Goal: Information Seeking & Learning: Learn about a topic

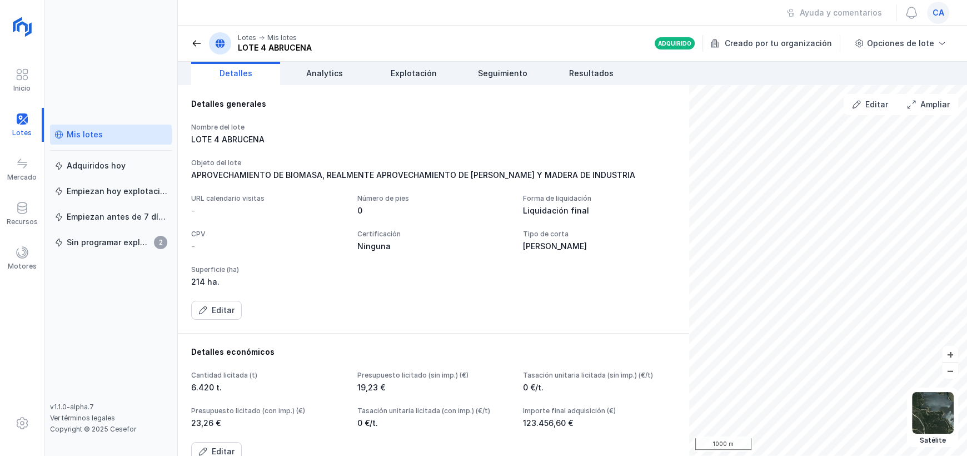
scroll to position [277, 0]
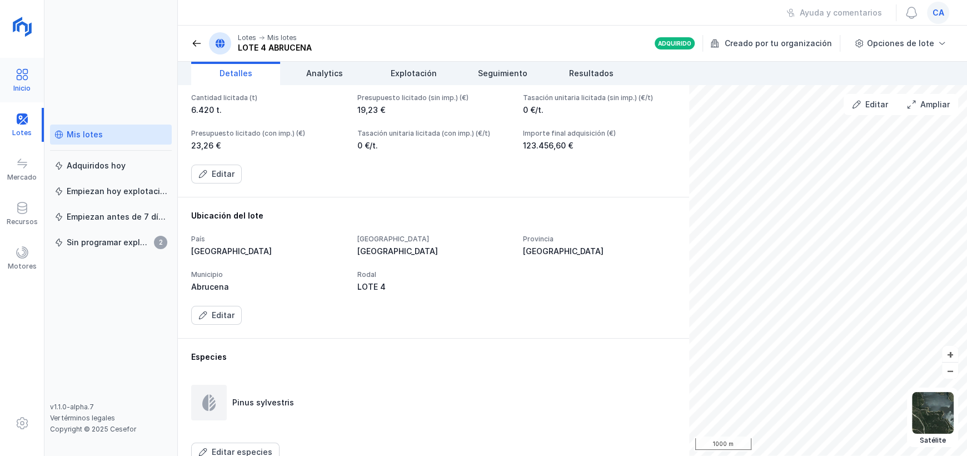
click at [27, 78] on span at bounding box center [22, 74] width 13 height 13
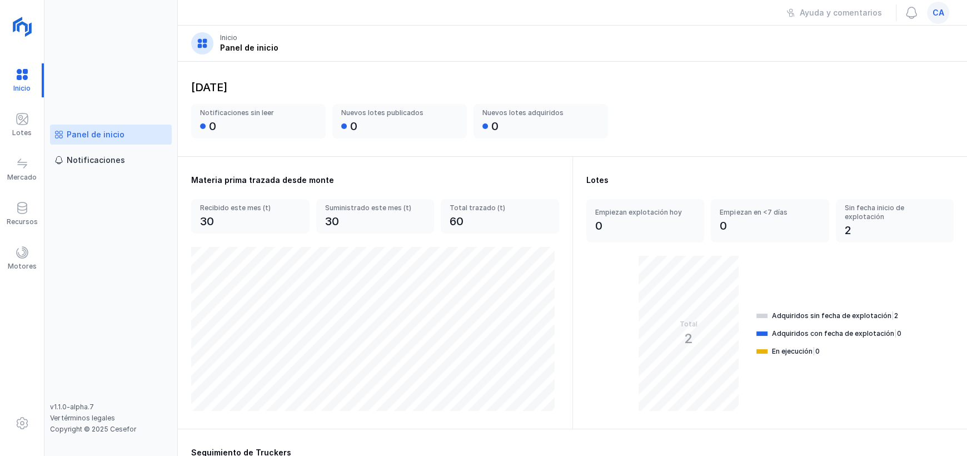
scroll to position [334, 0]
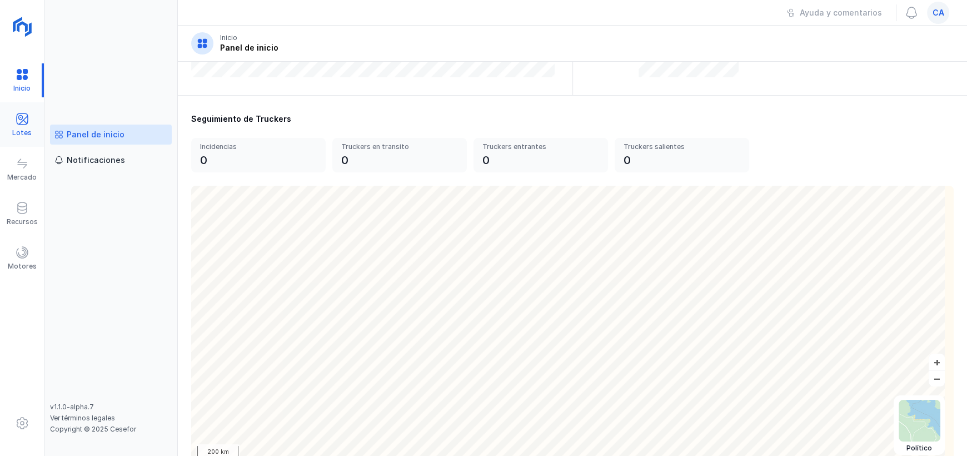
click at [12, 126] on div "Lotes" at bounding box center [22, 125] width 44 height 34
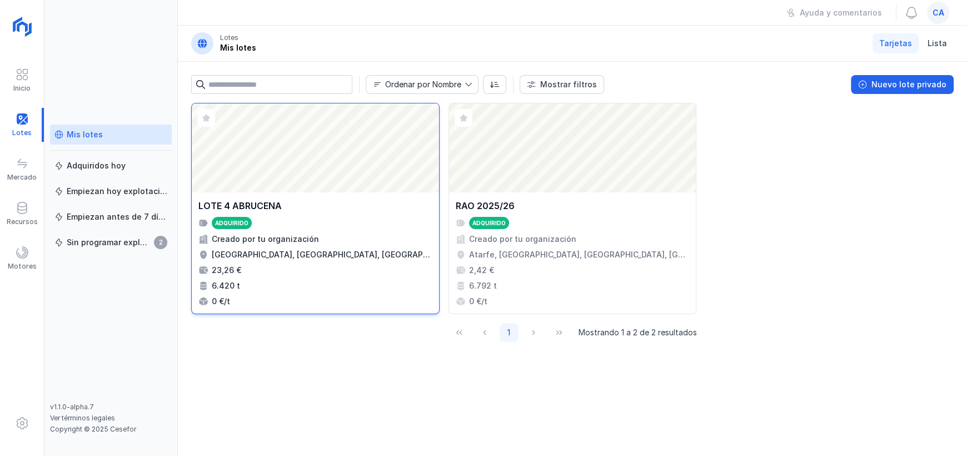
click at [329, 184] on div "Abrir lote" at bounding box center [315, 147] width 247 height 89
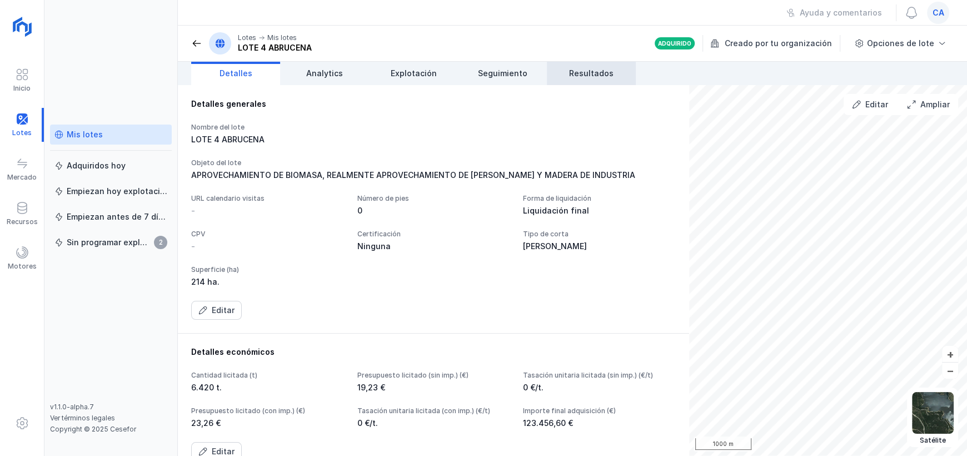
drag, startPoint x: 586, startPoint y: 68, endPoint x: 615, endPoint y: 67, distance: 29.0
click at [586, 68] on span "Resultados" at bounding box center [591, 73] width 44 height 11
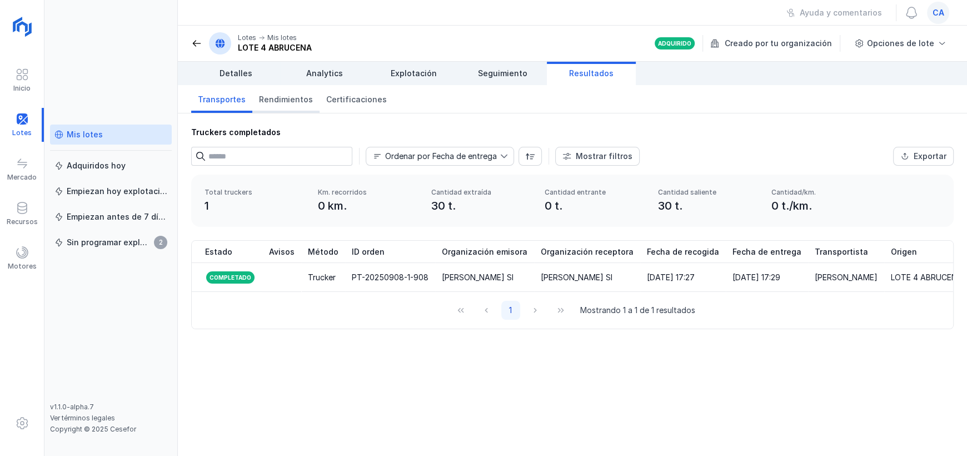
click at [279, 100] on span "Rendimientos" at bounding box center [286, 99] width 54 height 11
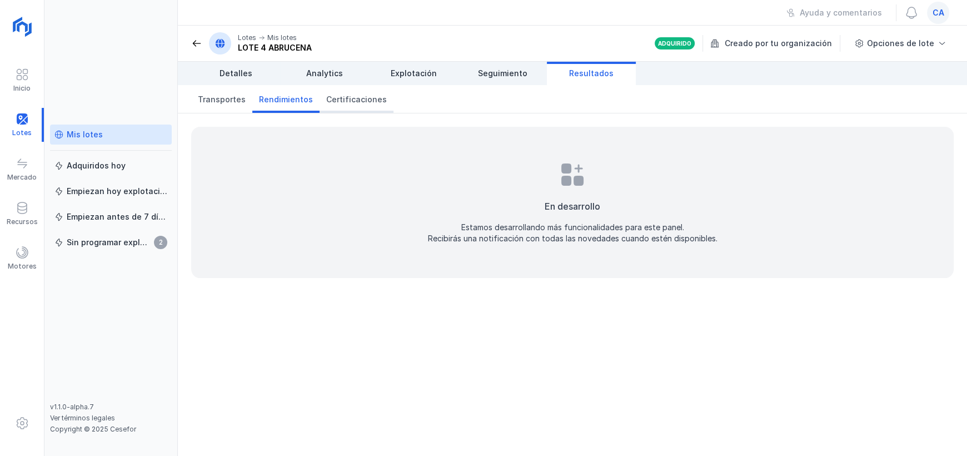
click at [352, 97] on span "Certificaciones" at bounding box center [356, 99] width 61 height 11
click at [218, 106] on link "Transportes" at bounding box center [221, 99] width 61 height 28
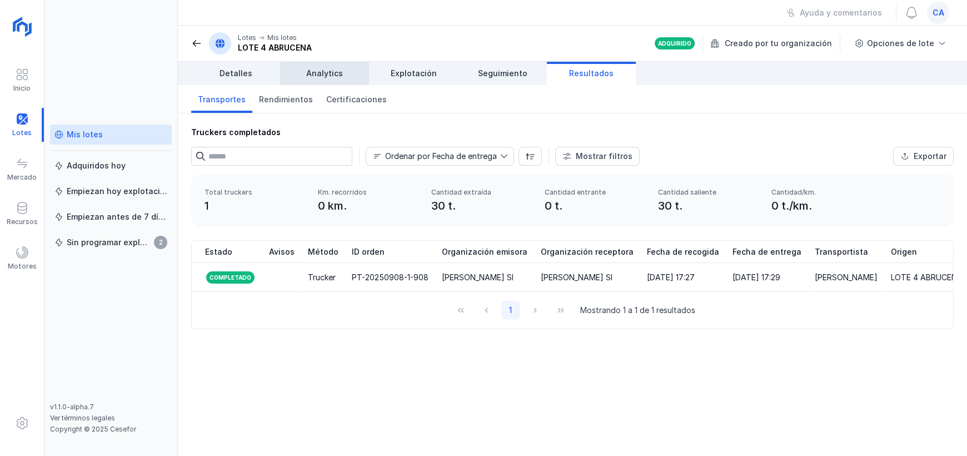
click at [316, 68] on span "Analytics" at bounding box center [324, 73] width 37 height 11
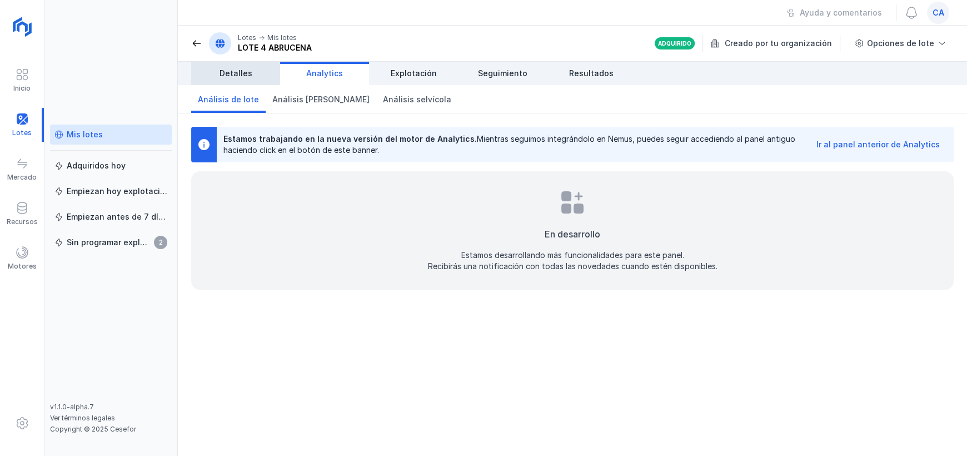
click at [219, 65] on link "Detalles" at bounding box center [235, 73] width 89 height 23
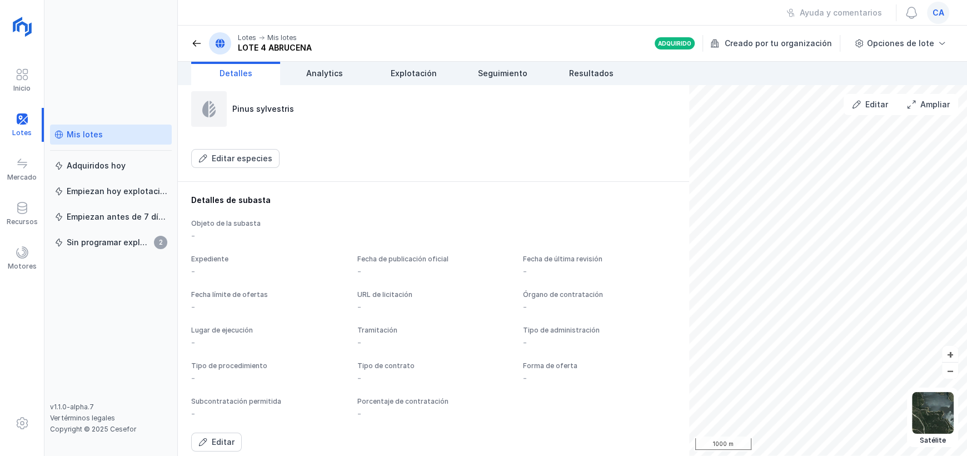
scroll to position [580, 0]
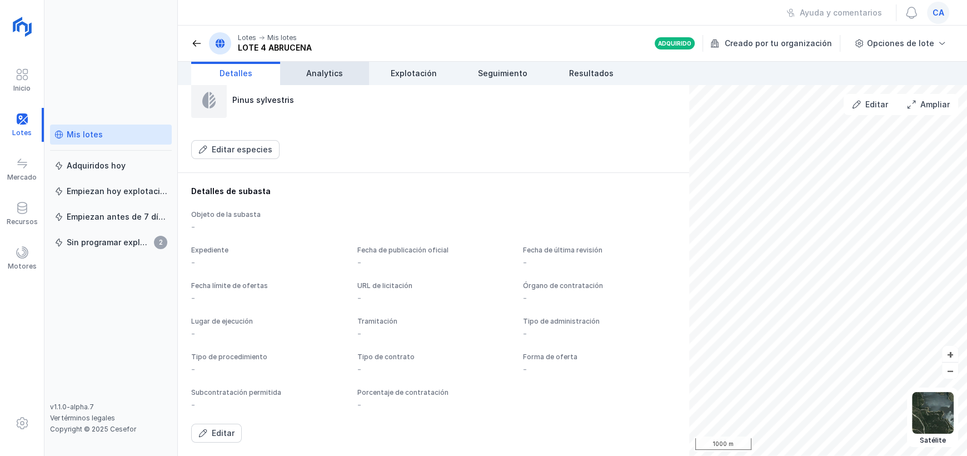
click at [313, 77] on span "Analytics" at bounding box center [324, 73] width 37 height 11
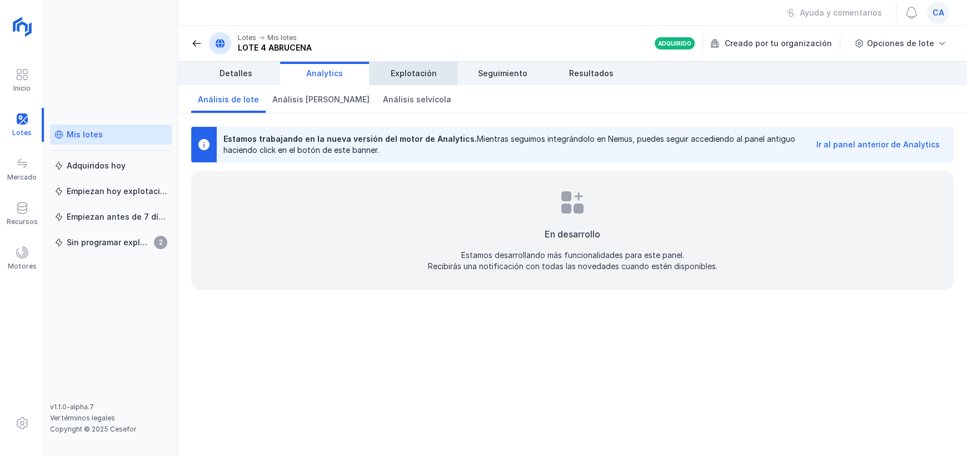
click at [420, 69] on span "Explotación" at bounding box center [414, 73] width 46 height 11
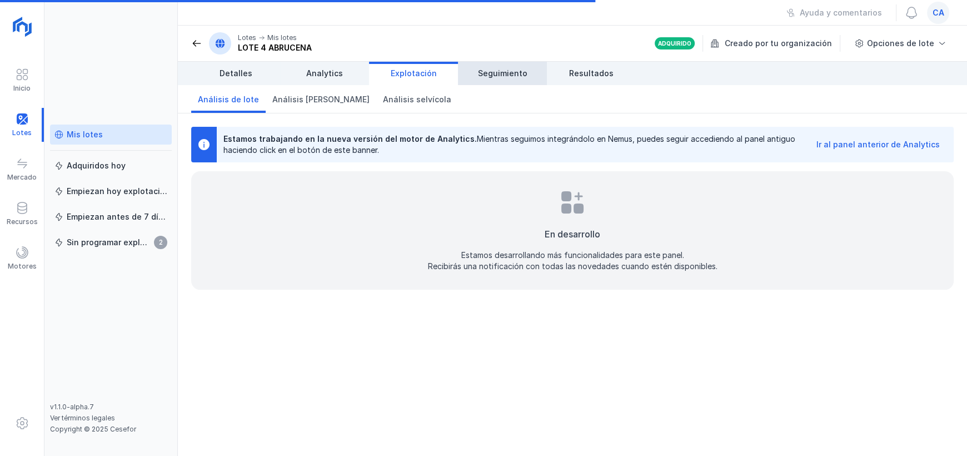
click at [483, 79] on link "Seguimiento" at bounding box center [502, 73] width 89 height 23
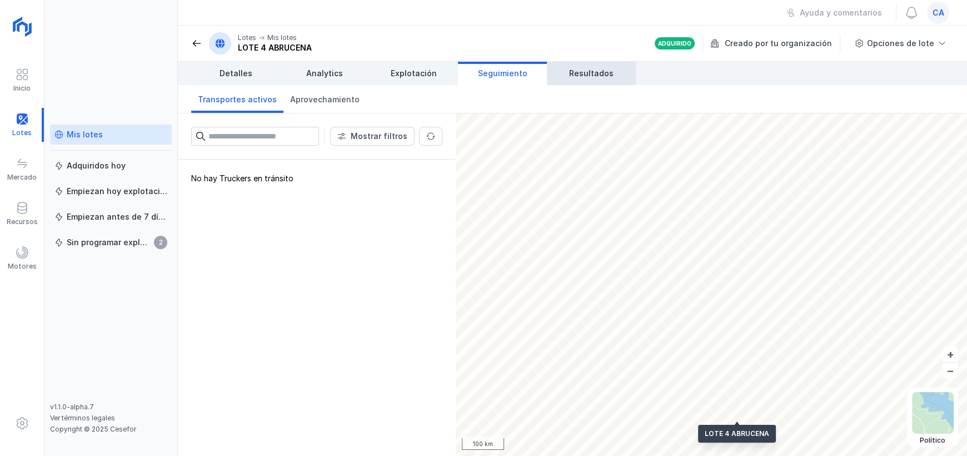
click at [604, 74] on span "Resultados" at bounding box center [591, 73] width 44 height 11
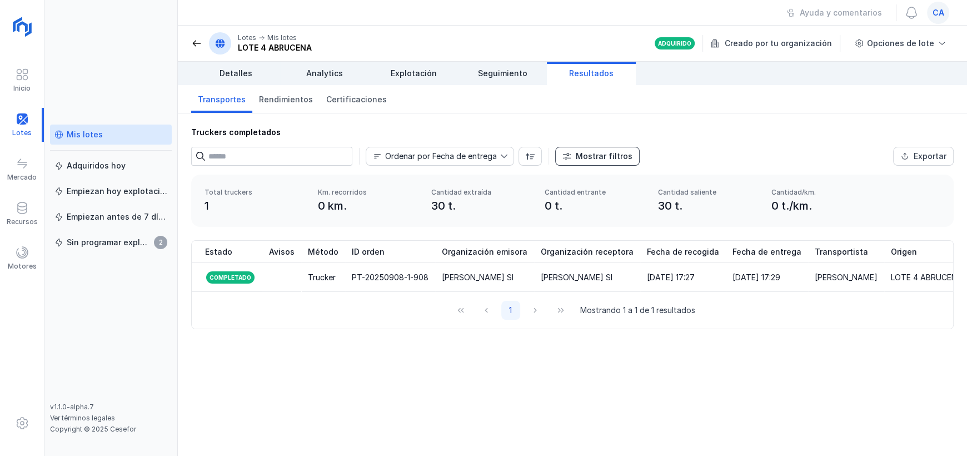
click at [592, 154] on div "Mostrar filtros" at bounding box center [604, 156] width 57 height 11
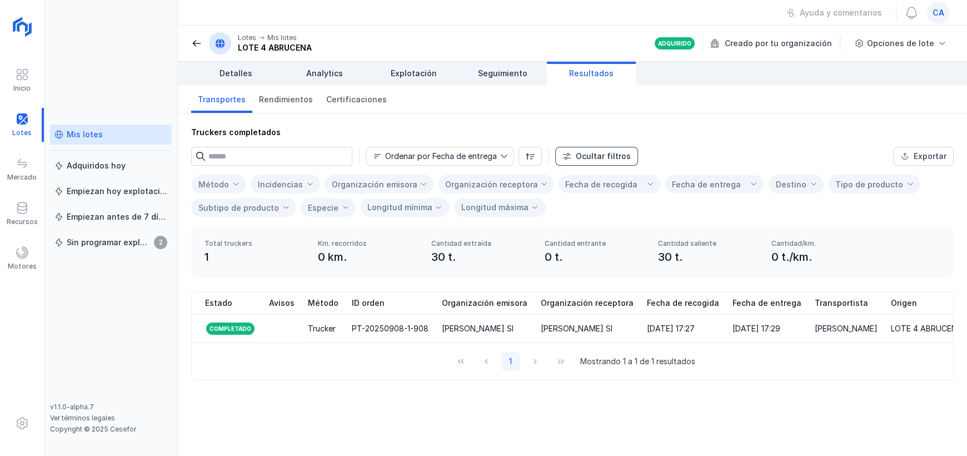
click at [592, 154] on div "Ocultar filtros" at bounding box center [603, 156] width 55 height 11
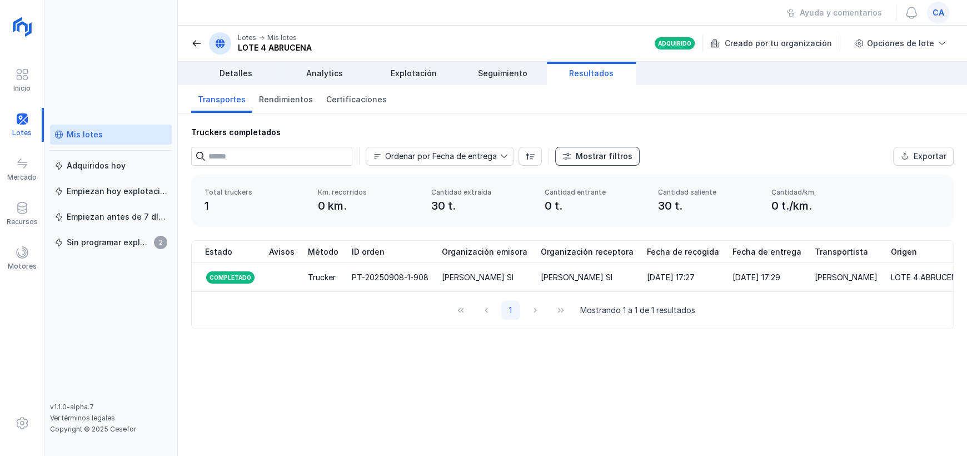
click at [592, 154] on div "Mostrar filtros" at bounding box center [604, 156] width 57 height 11
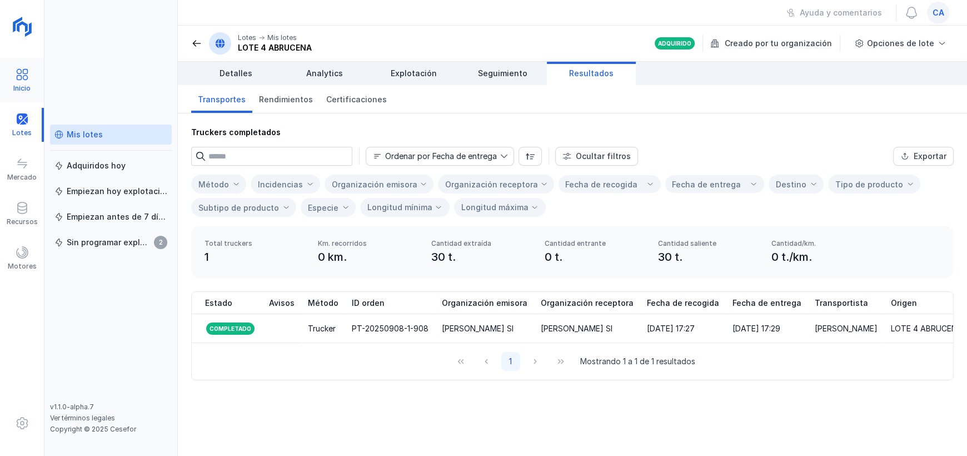
click at [24, 82] on div at bounding box center [22, 76] width 13 height 16
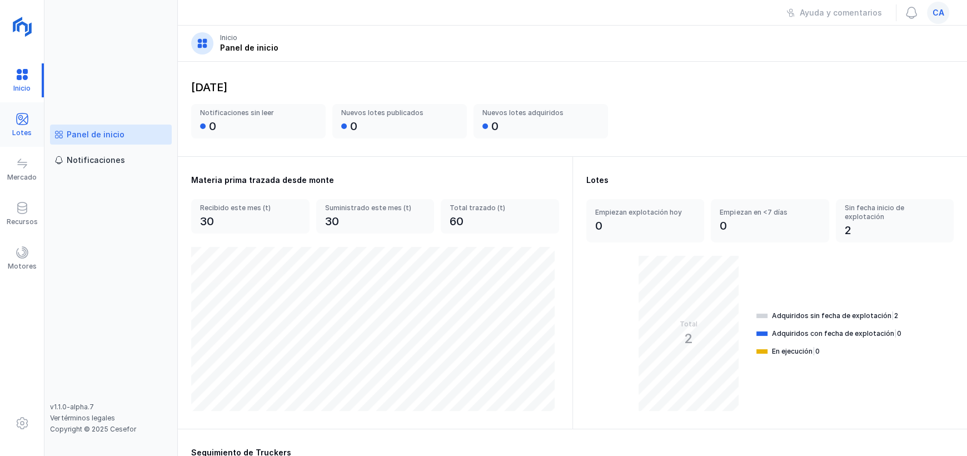
click at [21, 123] on span at bounding box center [22, 118] width 13 height 13
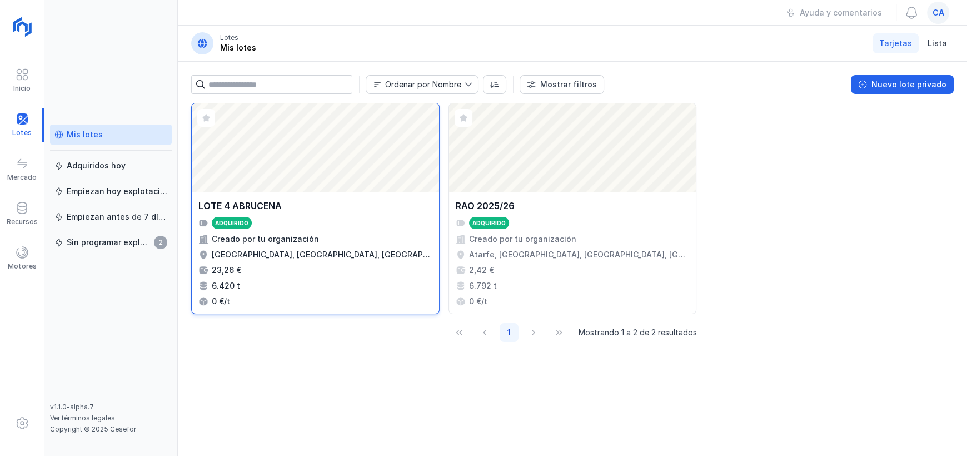
click at [365, 161] on div "Abrir lote" at bounding box center [315, 147] width 247 height 89
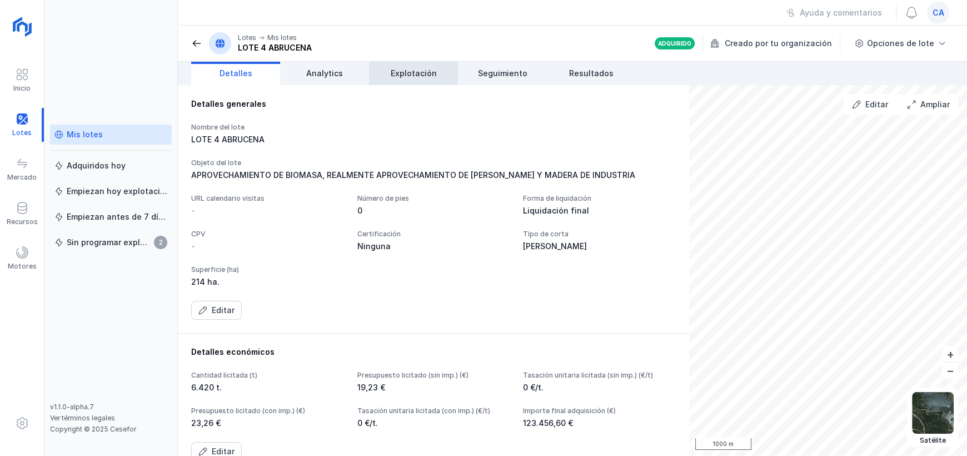
click at [411, 69] on span "Explotación" at bounding box center [414, 73] width 46 height 11
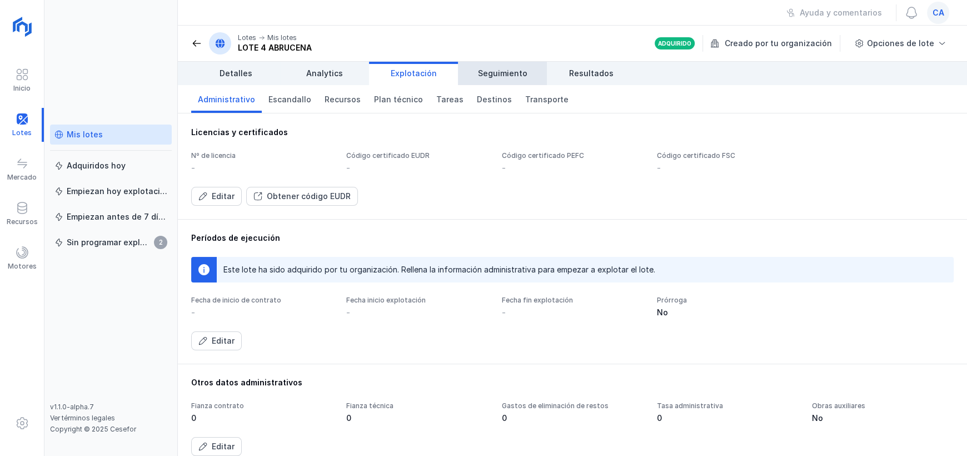
click at [505, 75] on span "Seguimiento" at bounding box center [502, 73] width 49 height 11
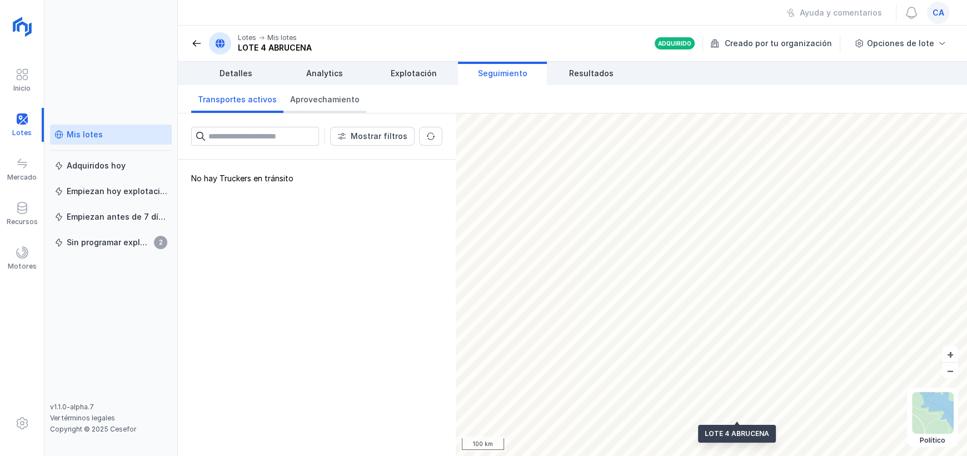
click at [322, 99] on span "Aprovechamiento" at bounding box center [324, 99] width 69 height 11
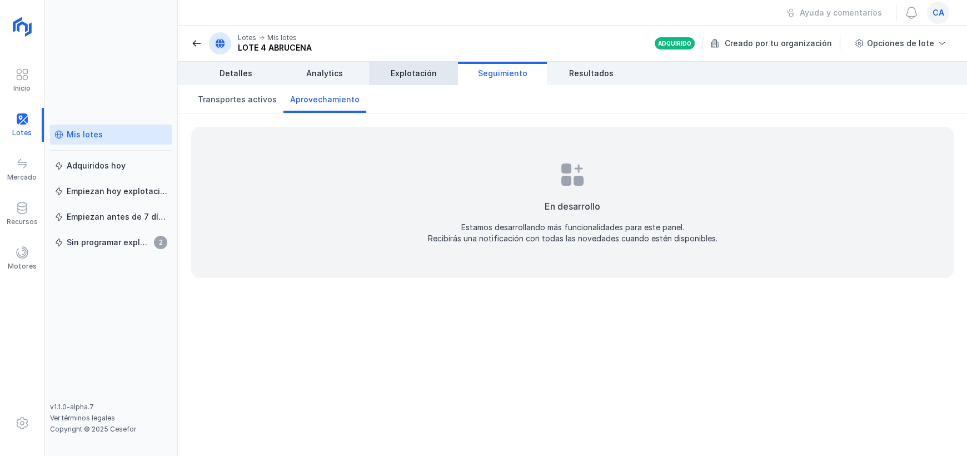
click at [392, 72] on span "Explotación" at bounding box center [414, 73] width 46 height 11
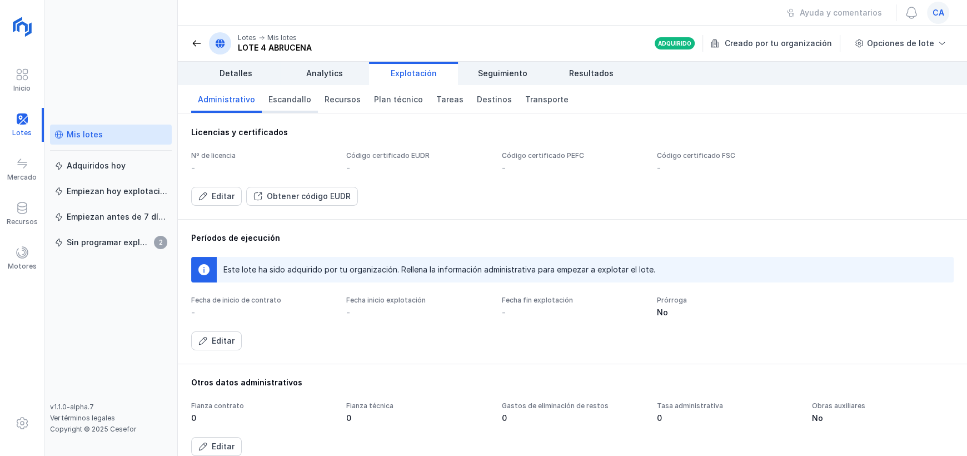
click at [285, 99] on span "Escandallo" at bounding box center [290, 99] width 43 height 11
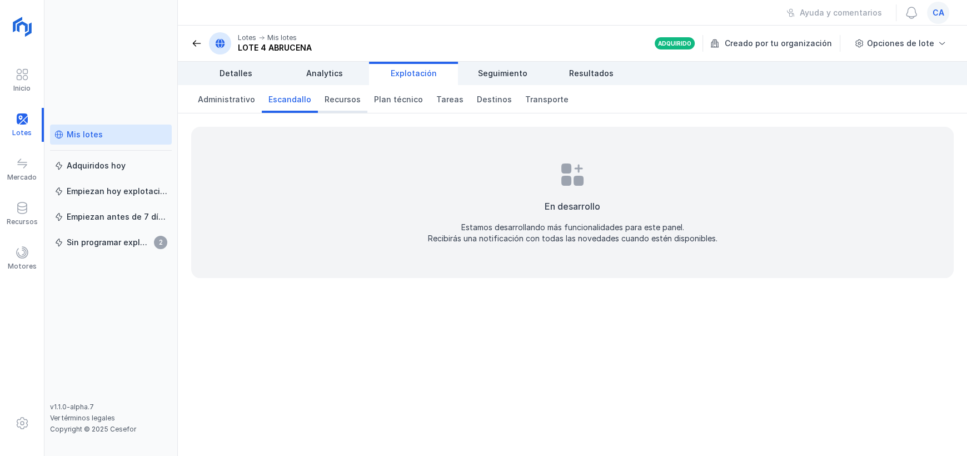
click at [342, 100] on span "Recursos" at bounding box center [343, 99] width 36 height 11
click at [396, 96] on span "Plan técnico" at bounding box center [398, 99] width 49 height 11
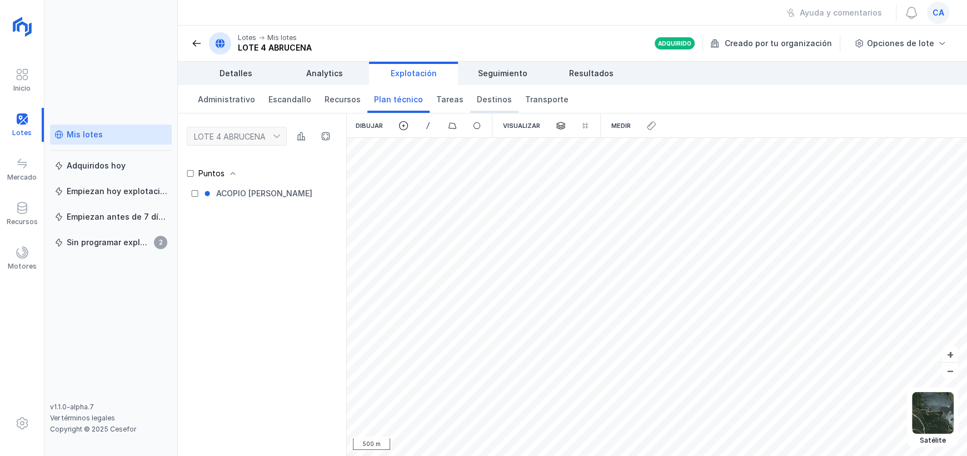
click at [479, 100] on span "Destinos" at bounding box center [494, 99] width 35 height 11
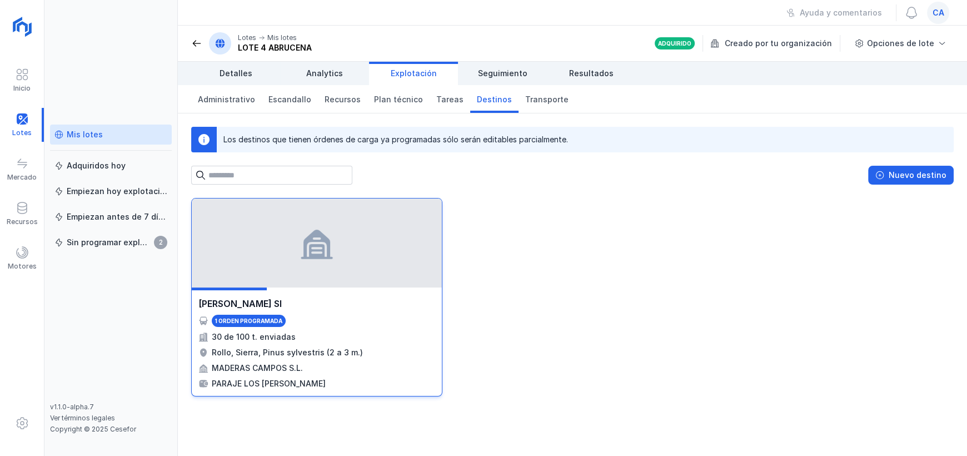
click at [262, 320] on div "1 orden programada" at bounding box center [248, 321] width 67 height 8
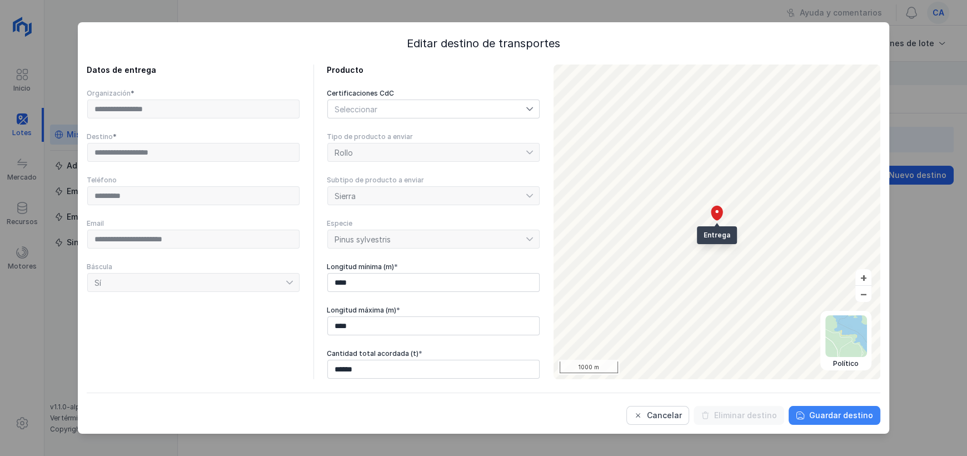
click at [849, 421] on button "Guardar destino" at bounding box center [835, 415] width 92 height 19
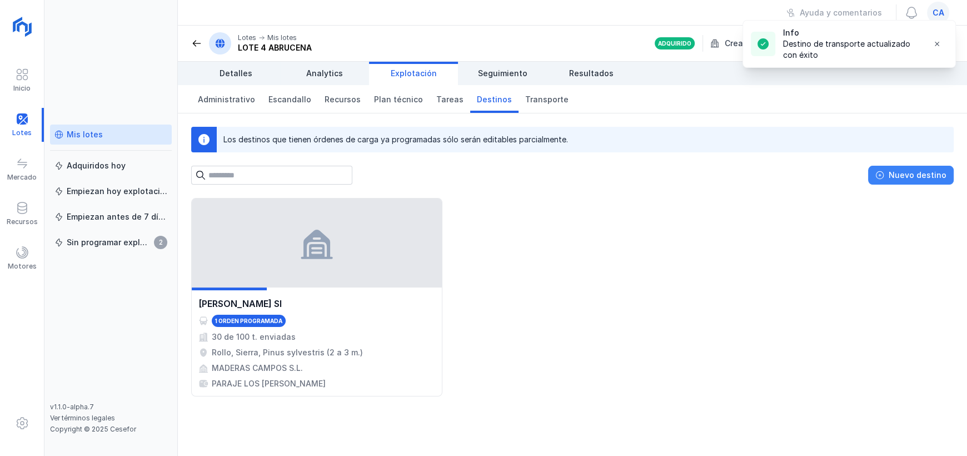
click at [925, 174] on div "Nuevo destino" at bounding box center [918, 175] width 58 height 11
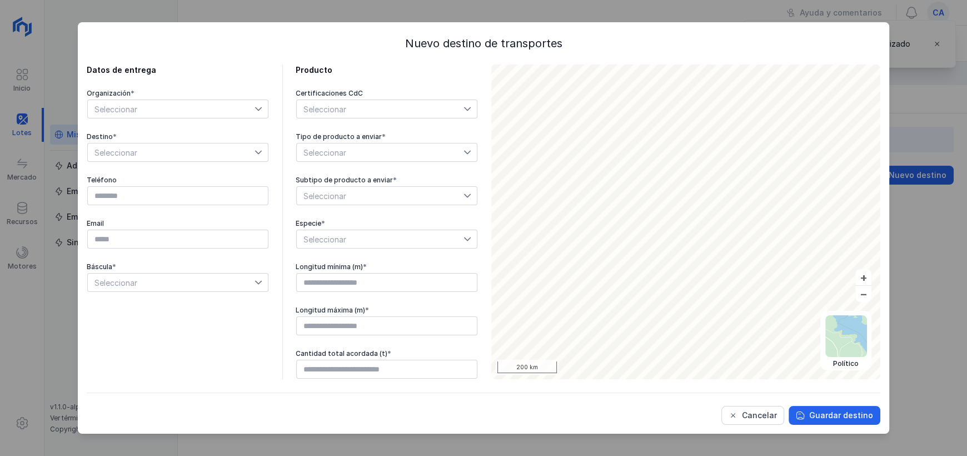
click at [261, 108] on icon at bounding box center [259, 109] width 8 height 8
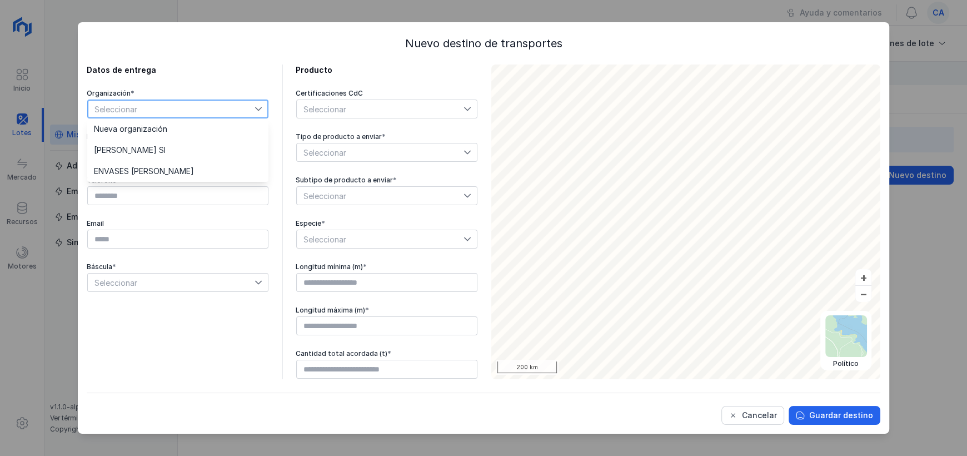
click at [181, 108] on span "Seleccionar" at bounding box center [171, 109] width 167 height 18
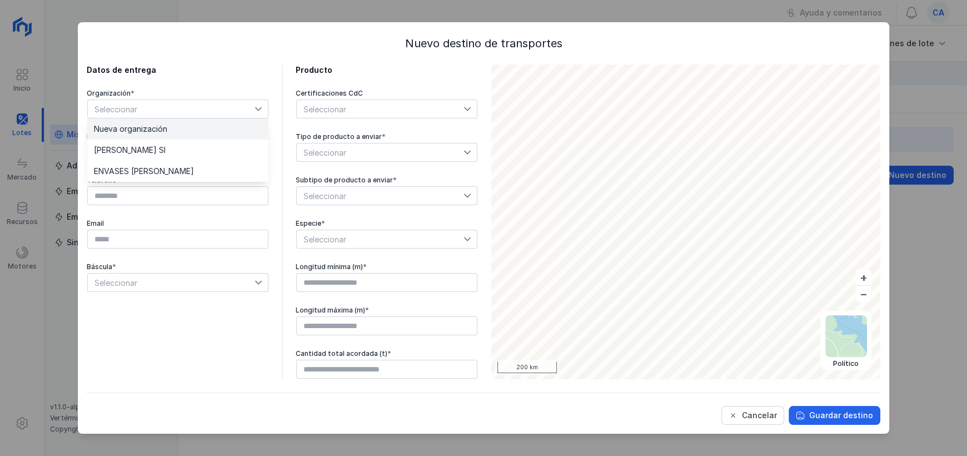
click at [162, 132] on span "Nueva organización" at bounding box center [130, 129] width 73 height 8
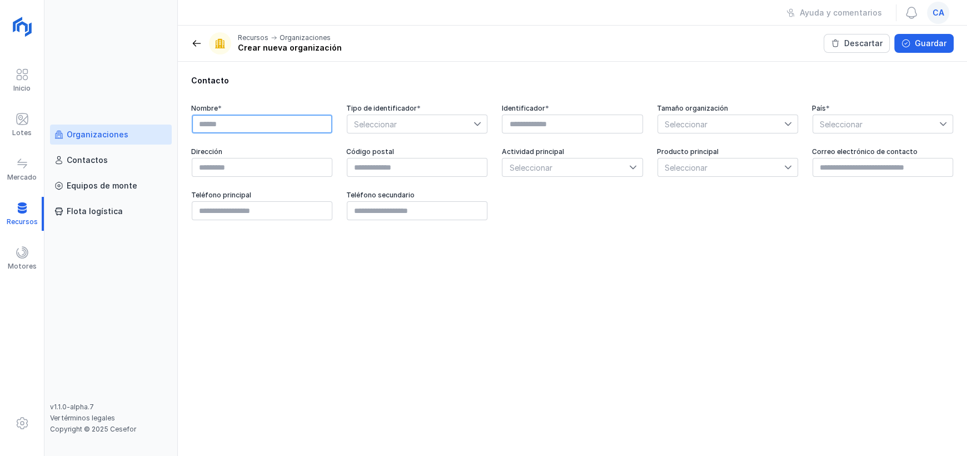
click at [277, 121] on input "text" at bounding box center [262, 124] width 141 height 19
type input "*"
type input "**********"
click at [458, 123] on span "Seleccionar" at bounding box center [410, 124] width 126 height 18
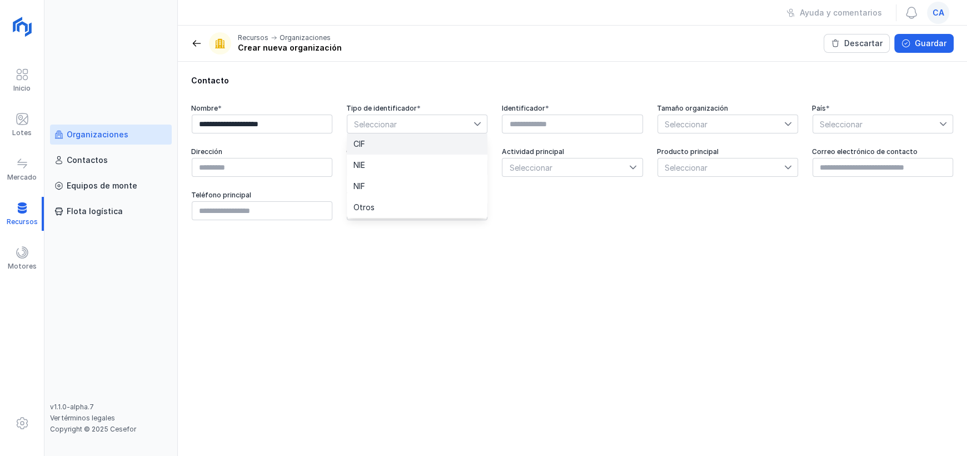
click at [430, 142] on li "CIF" at bounding box center [417, 143] width 141 height 21
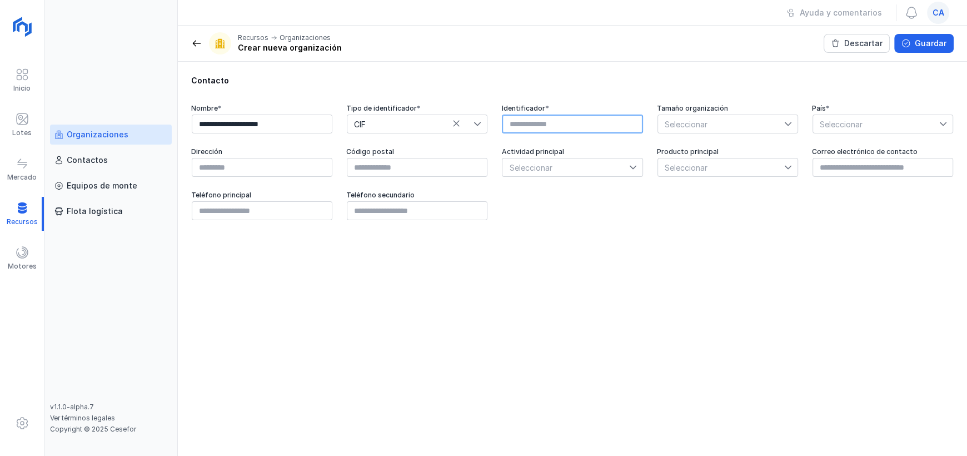
click at [556, 126] on input "text" at bounding box center [572, 124] width 141 height 19
click at [195, 43] on span at bounding box center [196, 43] width 11 height 11
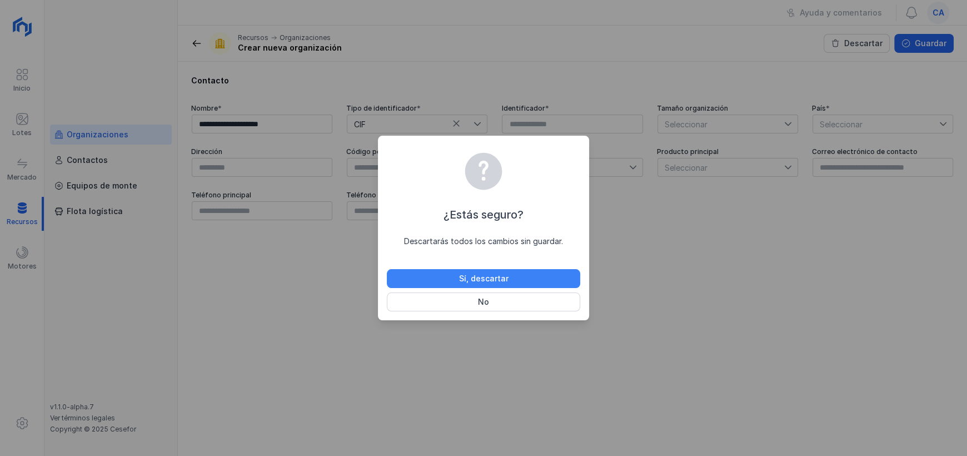
click at [505, 277] on div "Sí, descartar" at bounding box center [483, 278] width 49 height 11
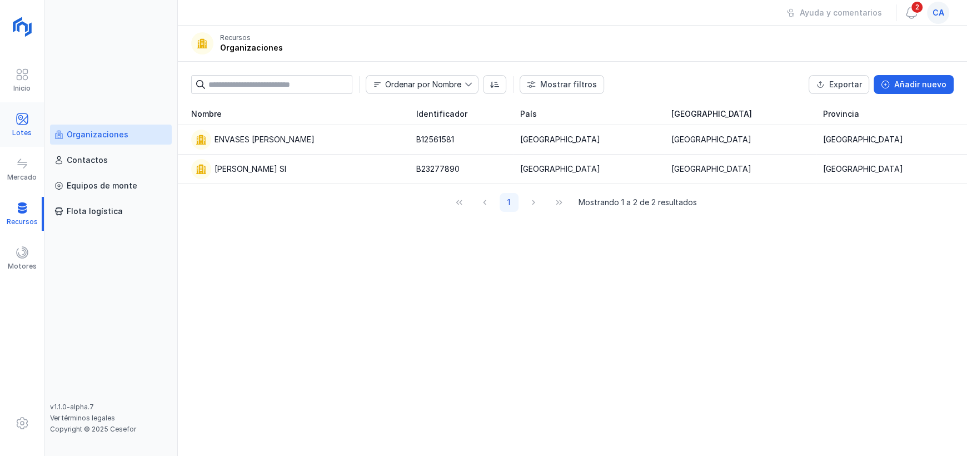
click at [27, 133] on div "Lotes" at bounding box center [21, 132] width 19 height 9
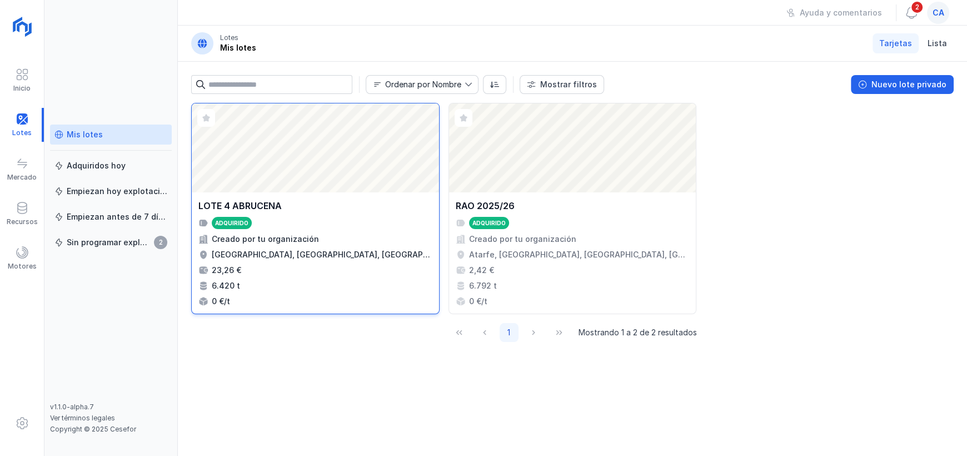
click at [215, 121] on div at bounding box center [206, 118] width 18 height 18
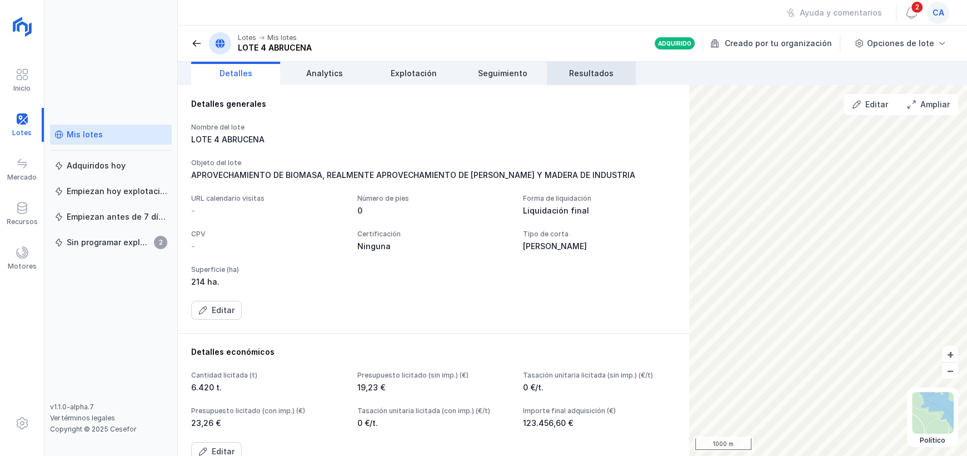
click at [589, 80] on link "Resultados" at bounding box center [591, 73] width 89 height 23
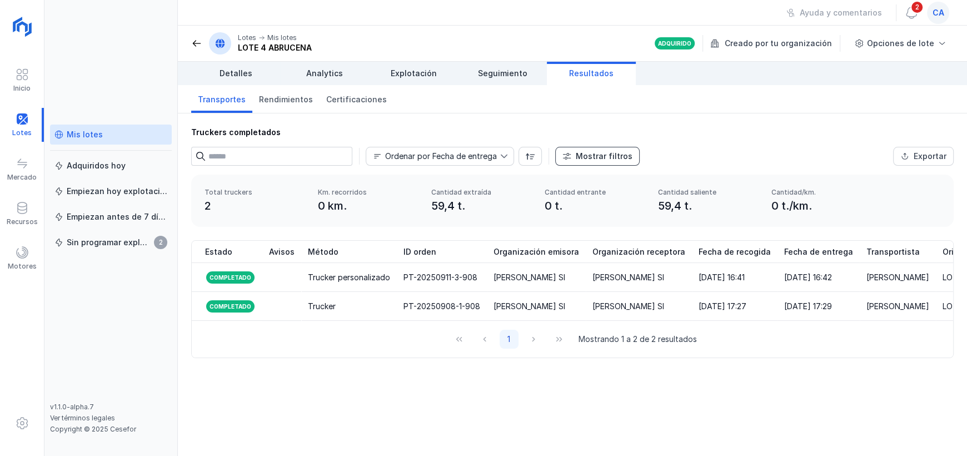
click at [599, 158] on div "Mostrar filtros" at bounding box center [604, 156] width 57 height 11
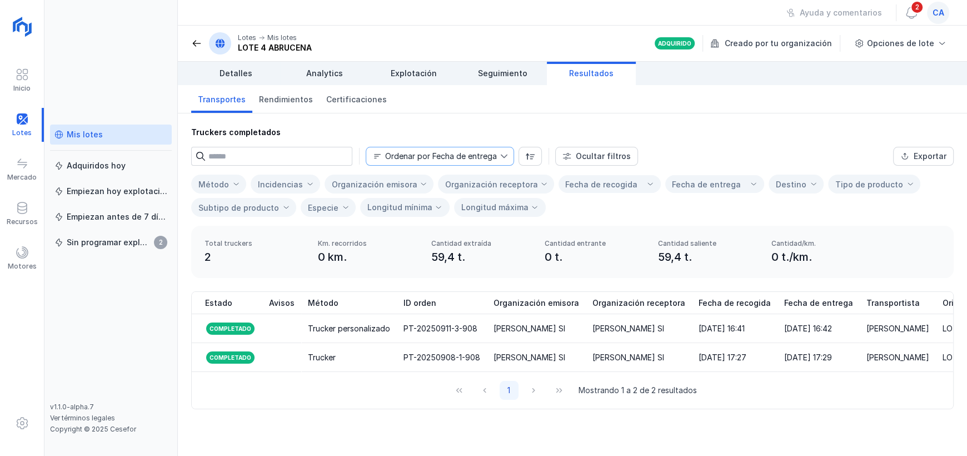
click at [494, 153] on div "Ordenar por Fecha de entrega" at bounding box center [441, 156] width 112 height 8
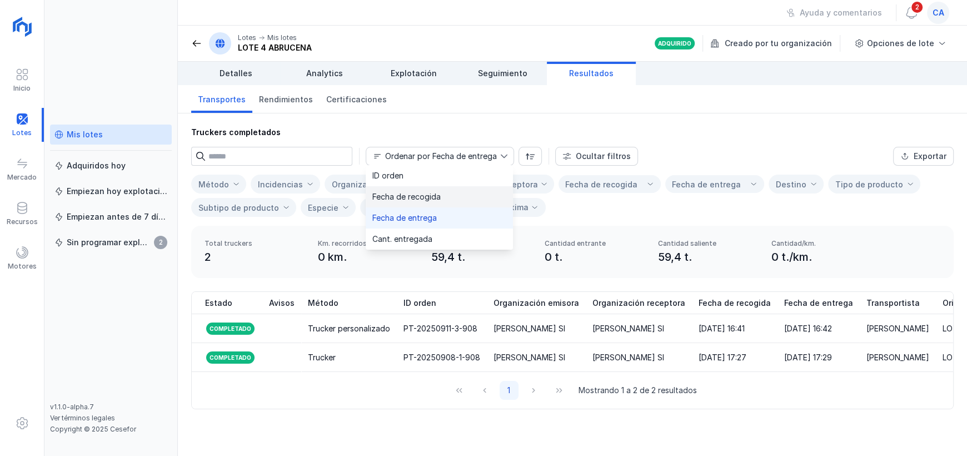
click at [406, 190] on li "Fecha de recogida" at bounding box center [439, 196] width 147 height 21
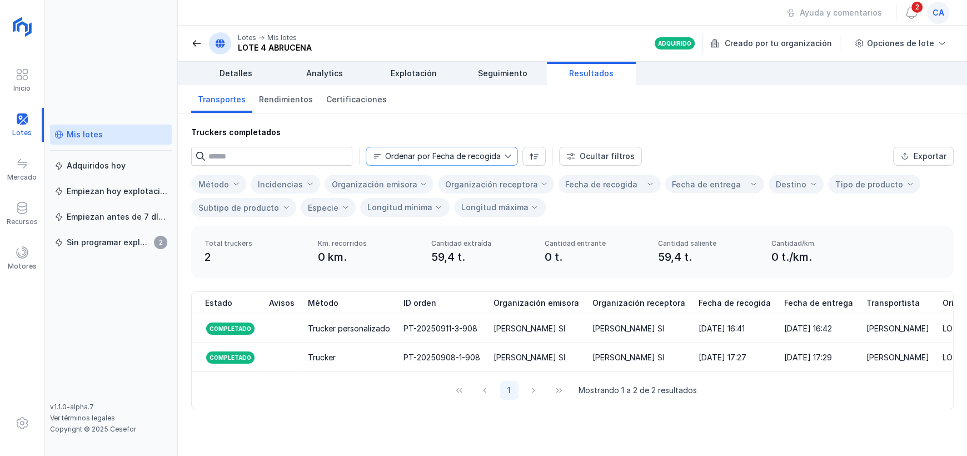
click at [500, 148] on span "Ordenar por Fecha de recogida" at bounding box center [435, 156] width 138 height 18
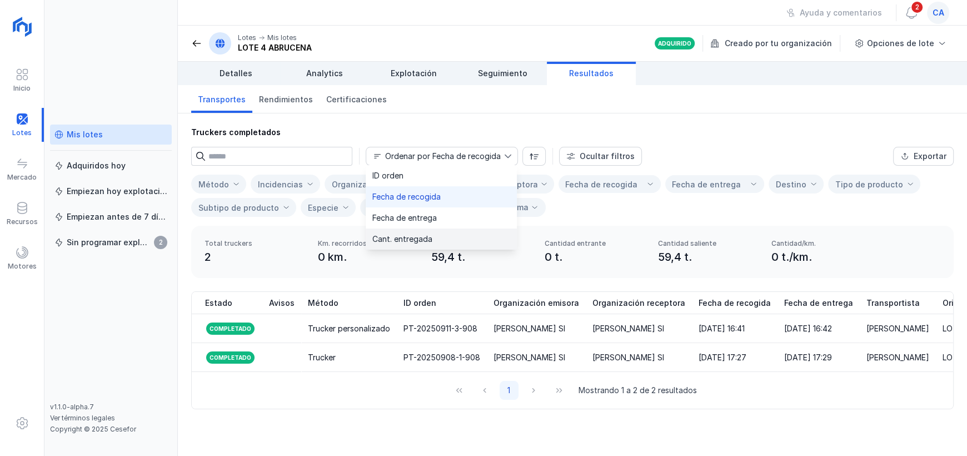
click at [454, 233] on li "Cant. entregada" at bounding box center [441, 239] width 151 height 21
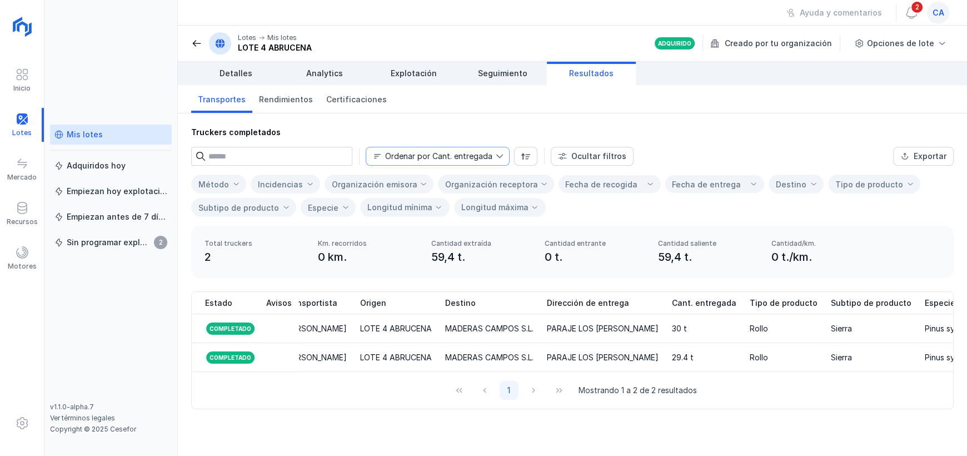
scroll to position [0, 561]
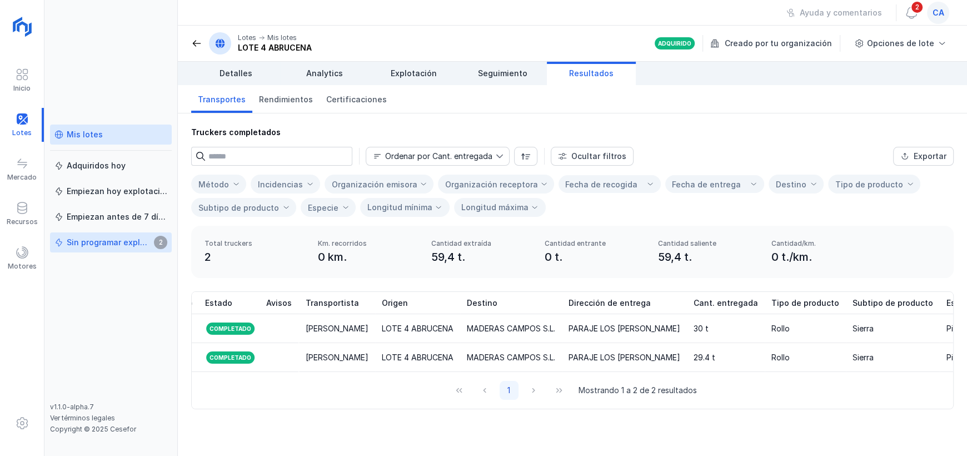
click at [96, 240] on div "Sin programar explotación" at bounding box center [109, 242] width 84 height 11
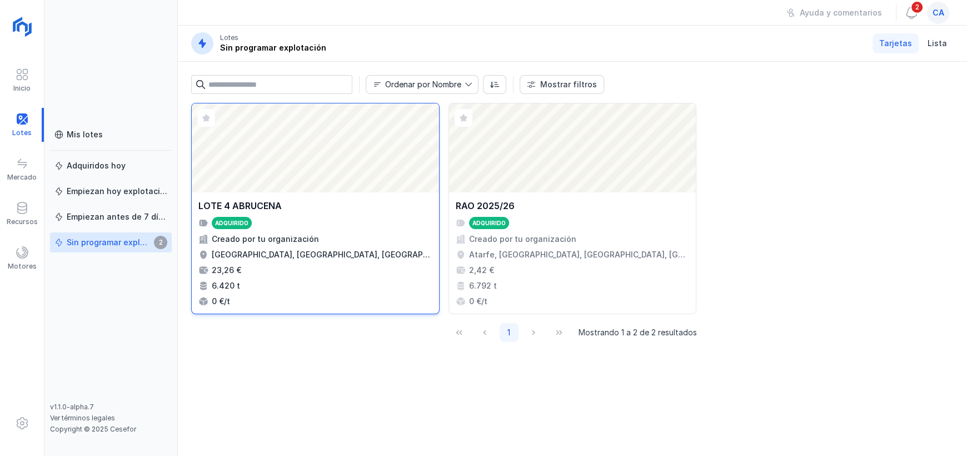
click at [315, 193] on div "LOTE 4 ABRUCENA Adquirido Creado por tu organización Abrucena, Almería, Andaluc…" at bounding box center [315, 252] width 247 height 121
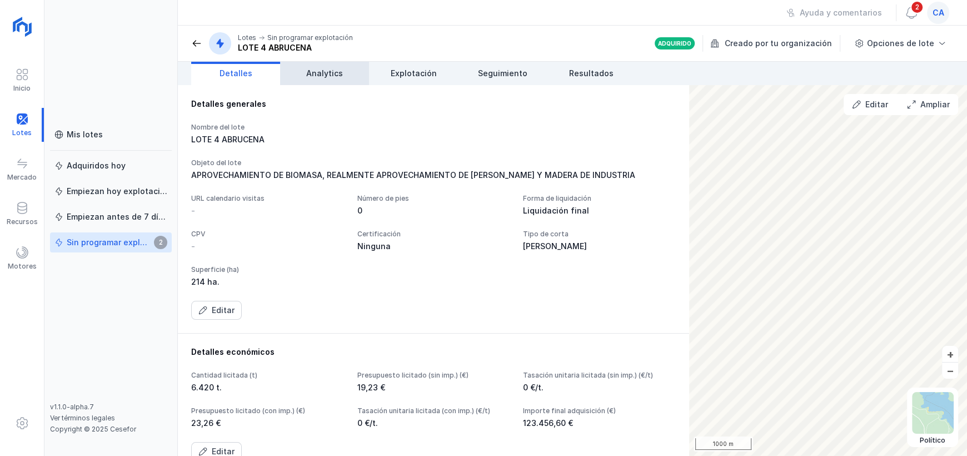
click at [305, 72] on link "Analytics" at bounding box center [324, 73] width 89 height 23
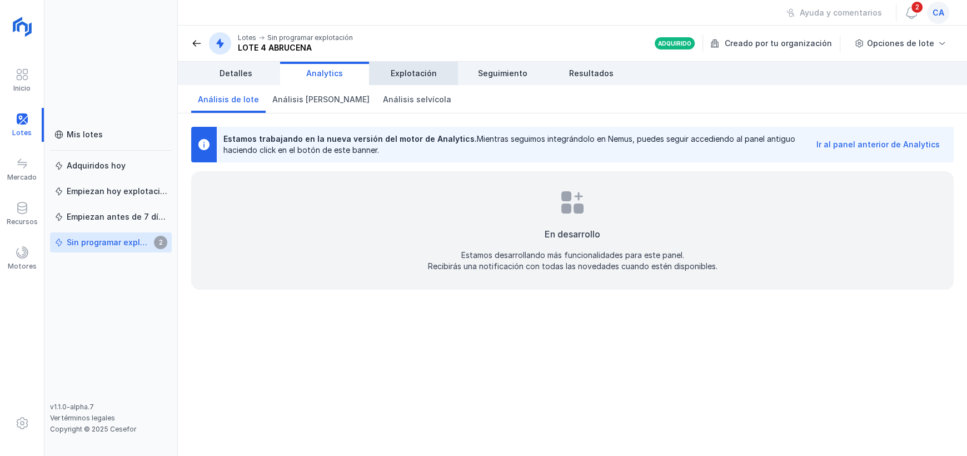
click at [400, 71] on span "Explotación" at bounding box center [414, 73] width 46 height 11
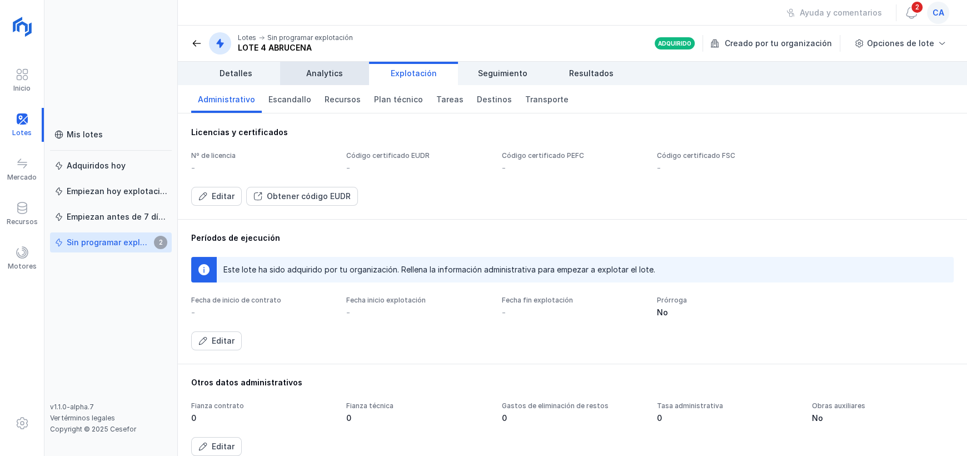
click at [320, 69] on span "Analytics" at bounding box center [324, 73] width 37 height 11
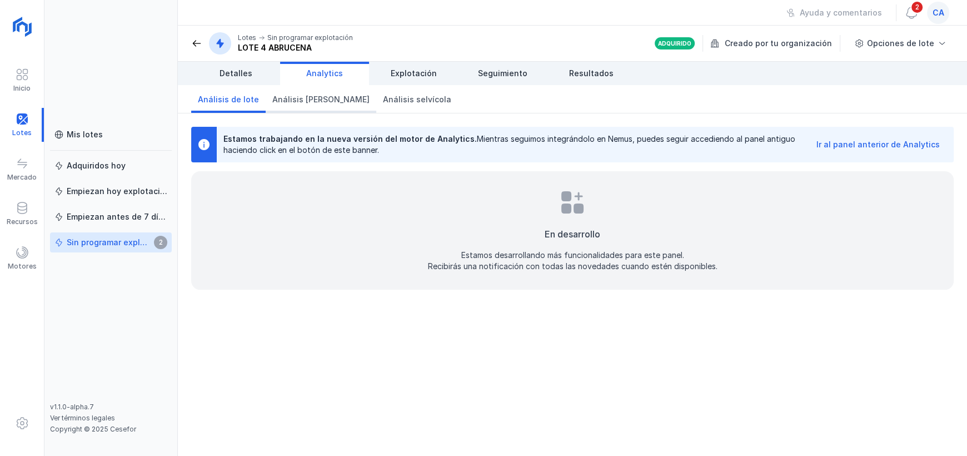
click at [311, 98] on span "Análisis [PERSON_NAME]" at bounding box center [320, 99] width 97 height 11
click at [384, 103] on span "Análisis selvícola" at bounding box center [417, 99] width 68 height 11
click at [397, 75] on span "Explotación" at bounding box center [414, 73] width 46 height 11
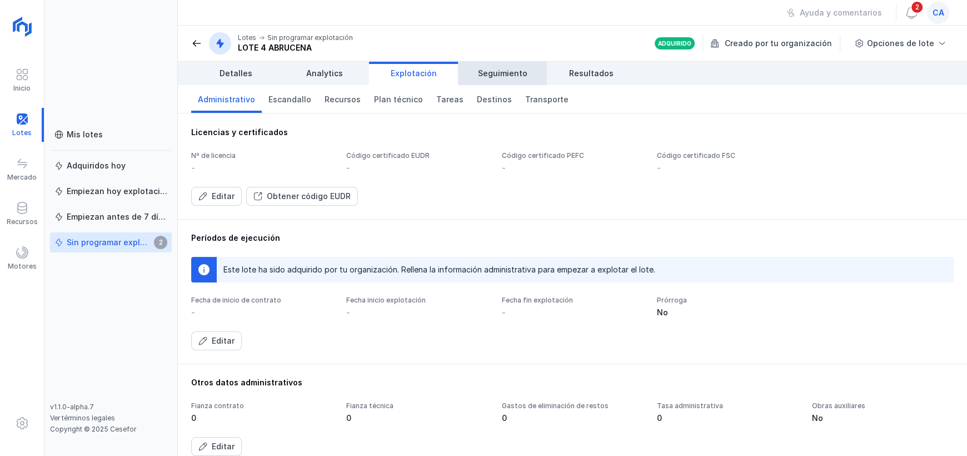
click at [507, 77] on span "Seguimiento" at bounding box center [502, 73] width 49 height 11
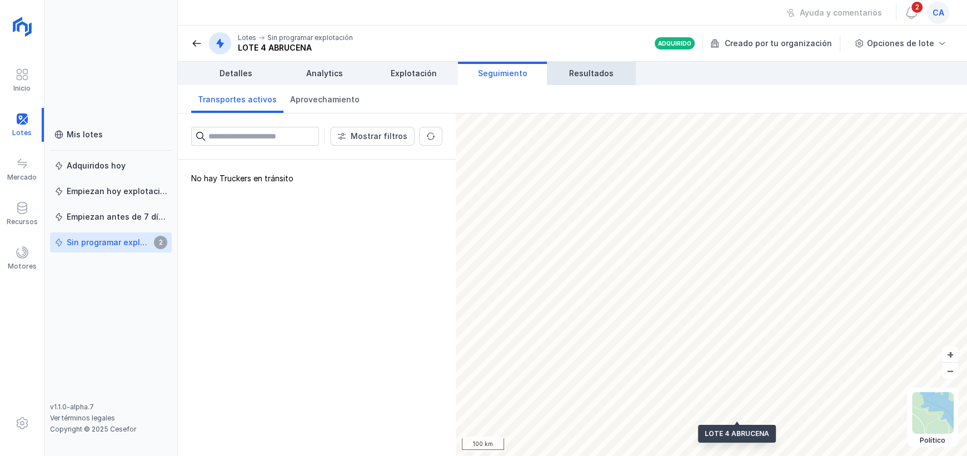
click at [592, 67] on link "Resultados" at bounding box center [591, 73] width 89 height 23
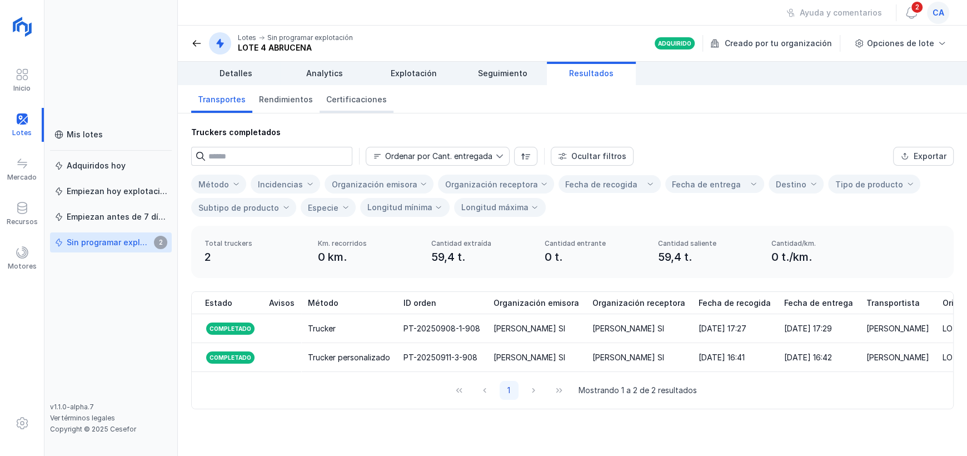
click at [330, 101] on span "Certificaciones" at bounding box center [356, 99] width 61 height 11
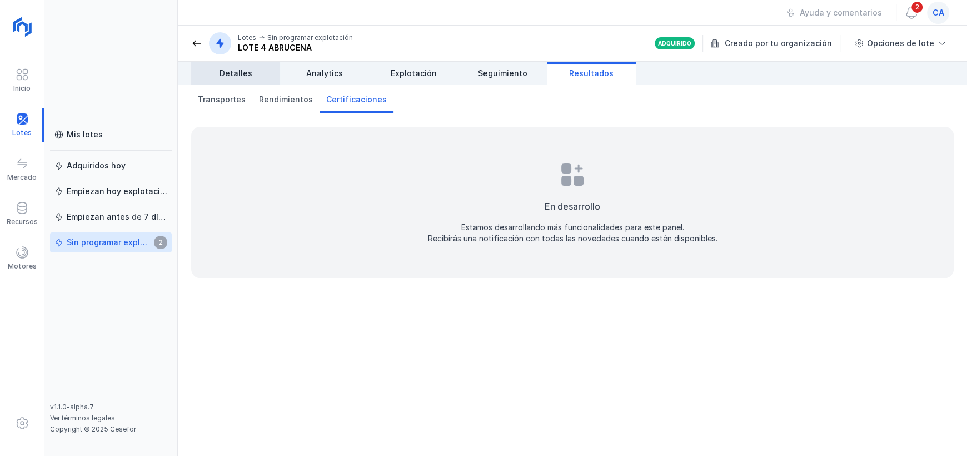
click at [247, 66] on link "Detalles" at bounding box center [235, 73] width 89 height 23
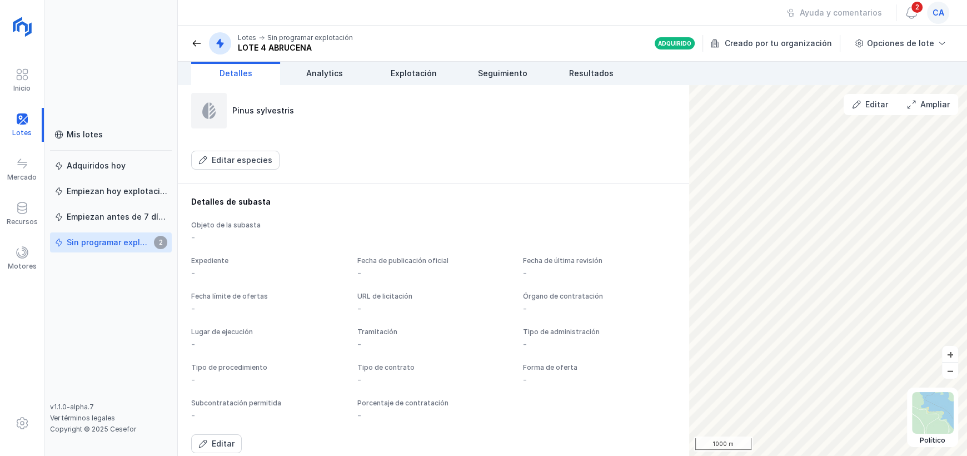
scroll to position [580, 0]
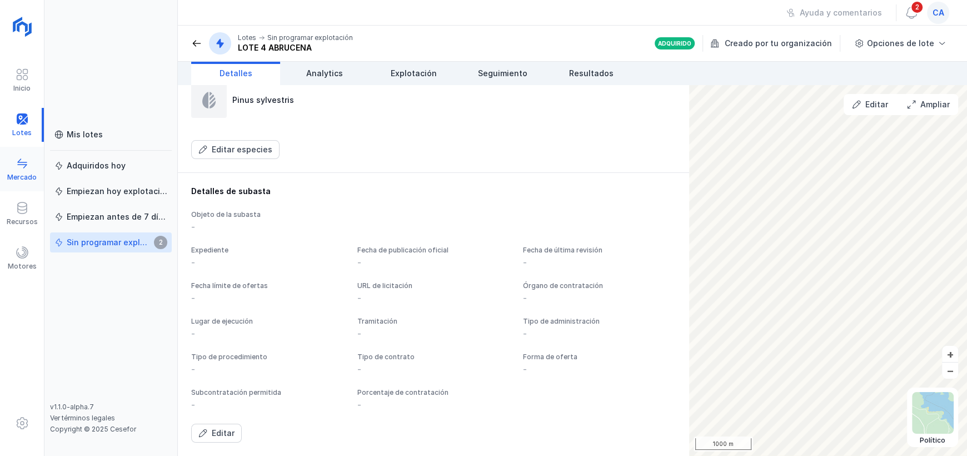
click at [22, 167] on span at bounding box center [22, 163] width 13 height 13
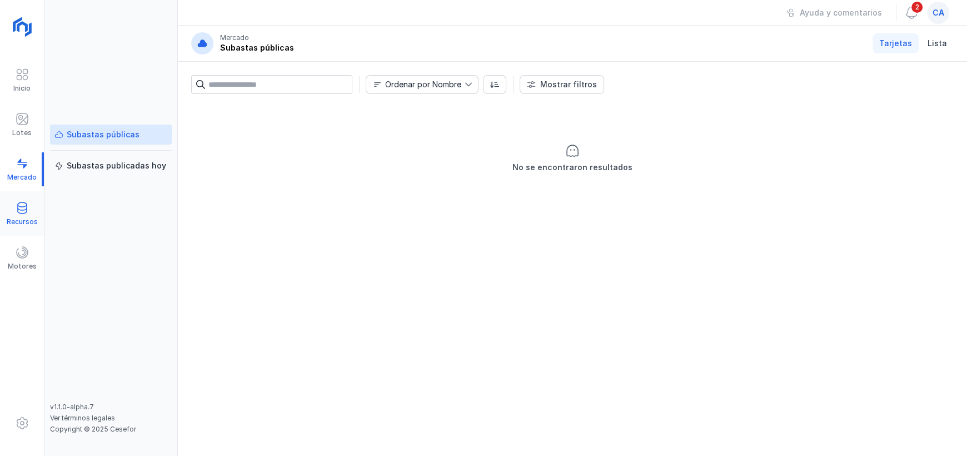
click at [32, 221] on div "Recursos" at bounding box center [22, 221] width 31 height 9
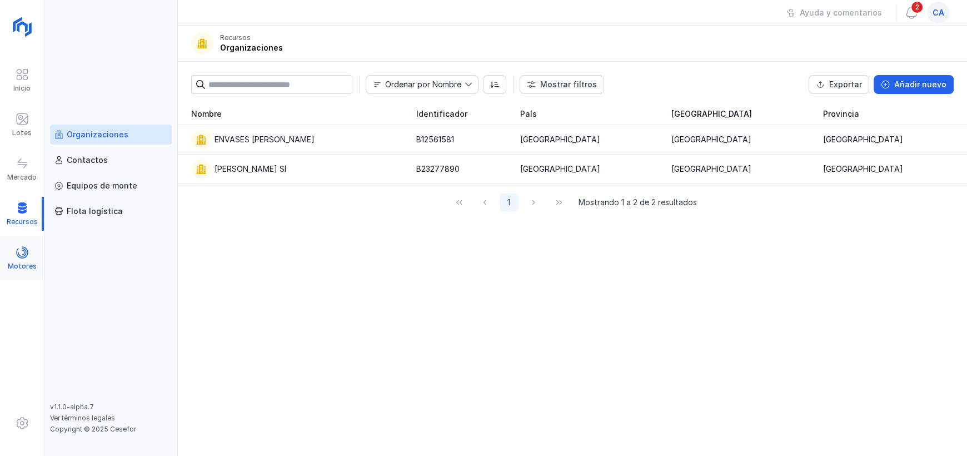
click at [21, 260] on div at bounding box center [22, 254] width 13 height 16
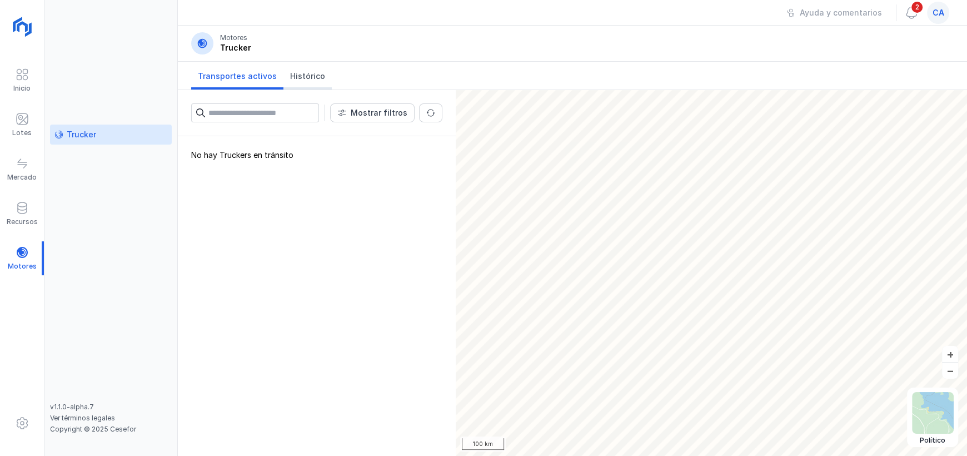
click at [295, 72] on span "Histórico" at bounding box center [307, 76] width 35 height 11
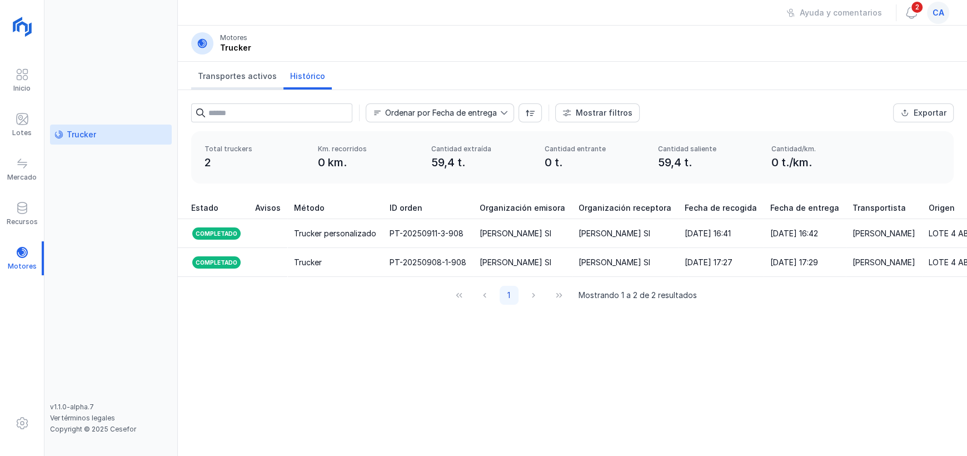
click at [237, 72] on span "Transportes activos" at bounding box center [237, 76] width 79 height 11
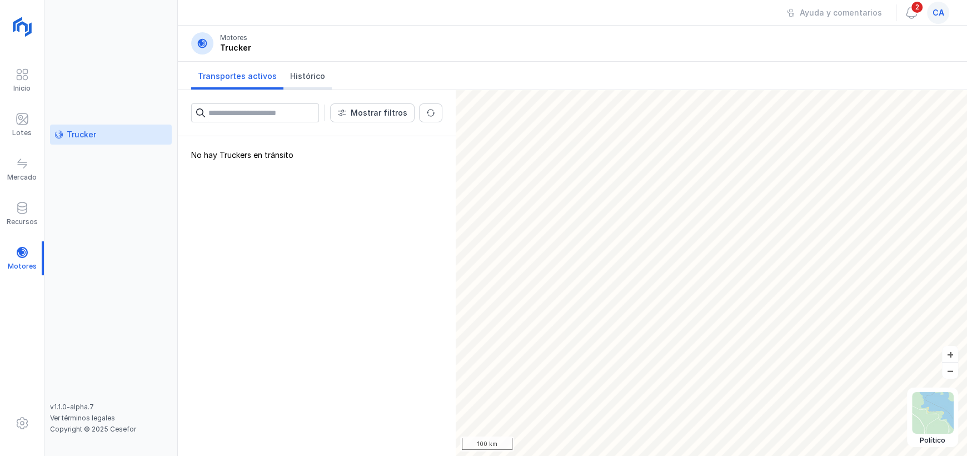
click at [308, 71] on span "Histórico" at bounding box center [307, 76] width 35 height 11
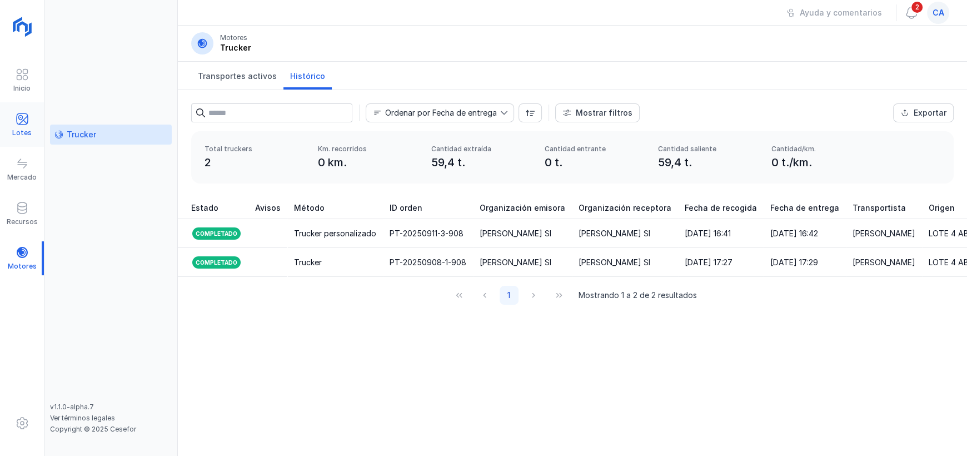
click at [27, 123] on span at bounding box center [22, 118] width 13 height 13
